Goal: Task Accomplishment & Management: Use online tool/utility

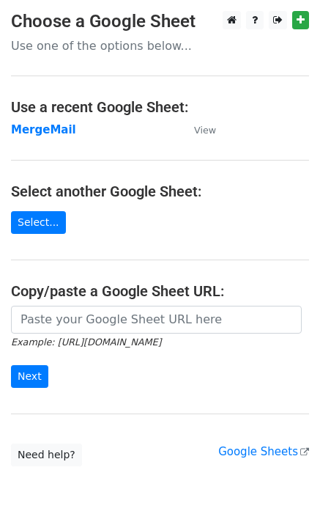
click at [50, 136] on strong "MergeMail" at bounding box center [43, 129] width 65 height 13
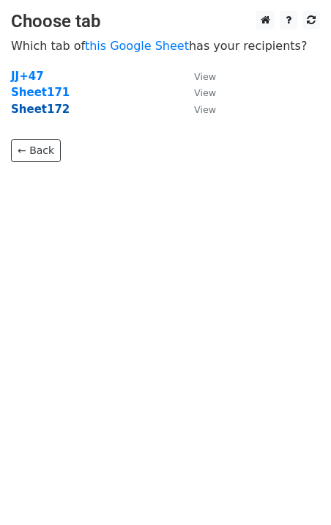
click at [51, 114] on strong "Sheet172" at bounding box center [40, 109] width 59 height 13
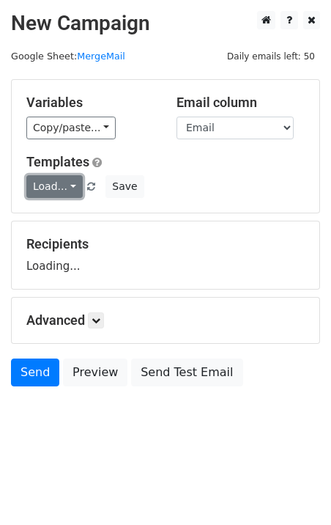
click at [58, 183] on link "Load..." at bounding box center [54, 186] width 56 height 23
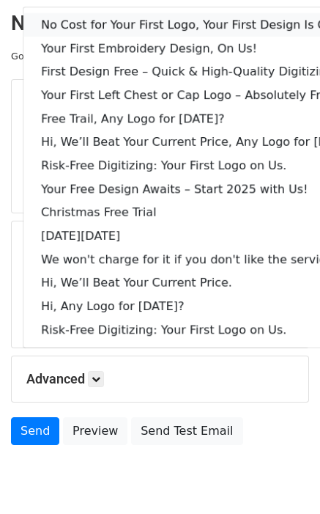
click at [111, 17] on link "No Cost for Your First Logo, Your First Design Is On Us!" at bounding box center [200, 24] width 354 height 23
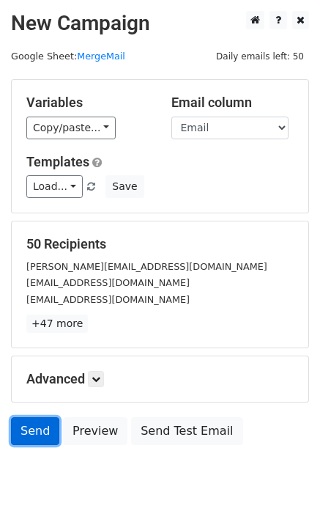
click at [42, 433] on link "Send" at bounding box center [35, 431] width 48 height 28
